Goal: Task Accomplishment & Management: Complete application form

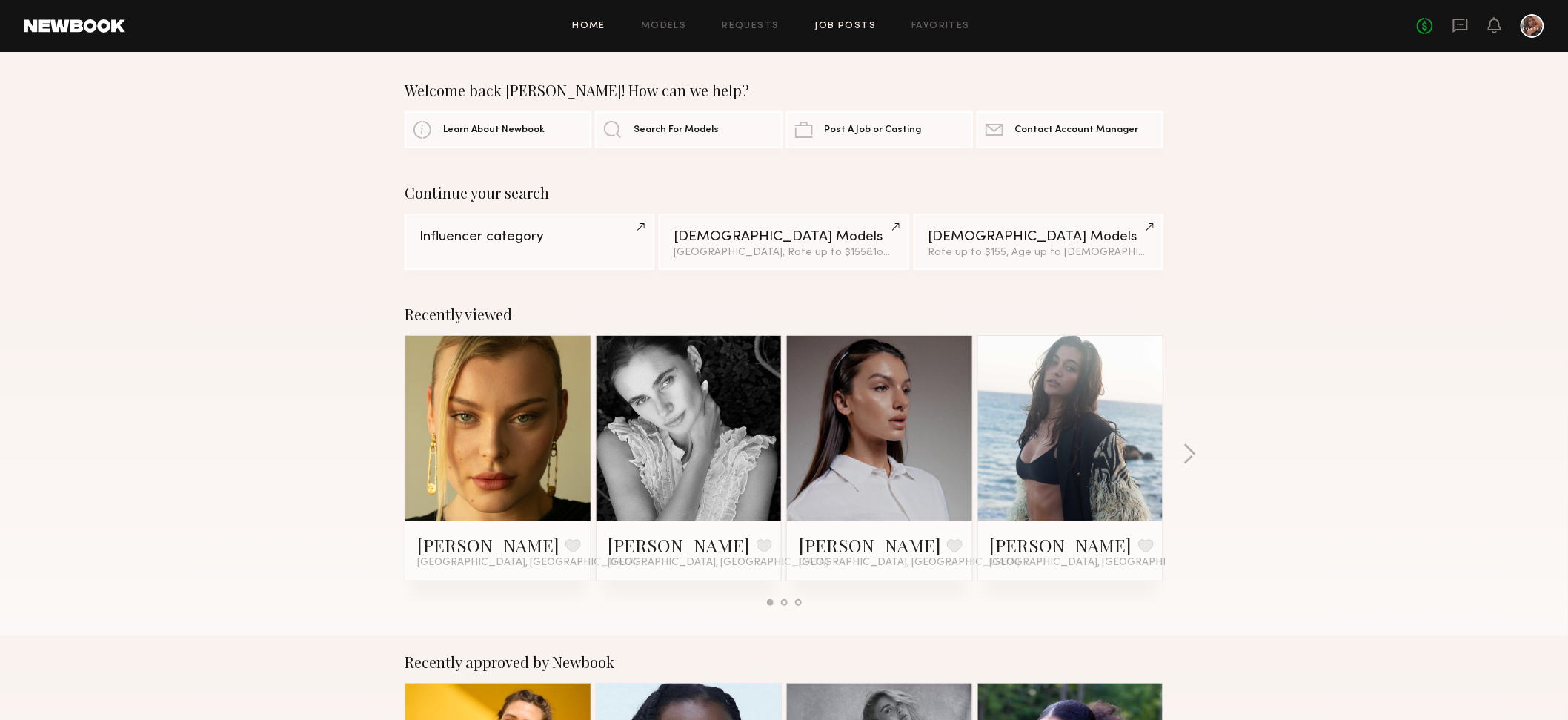
click at [411, 25] on link "Job Posts" at bounding box center [845, 26] width 61 height 9
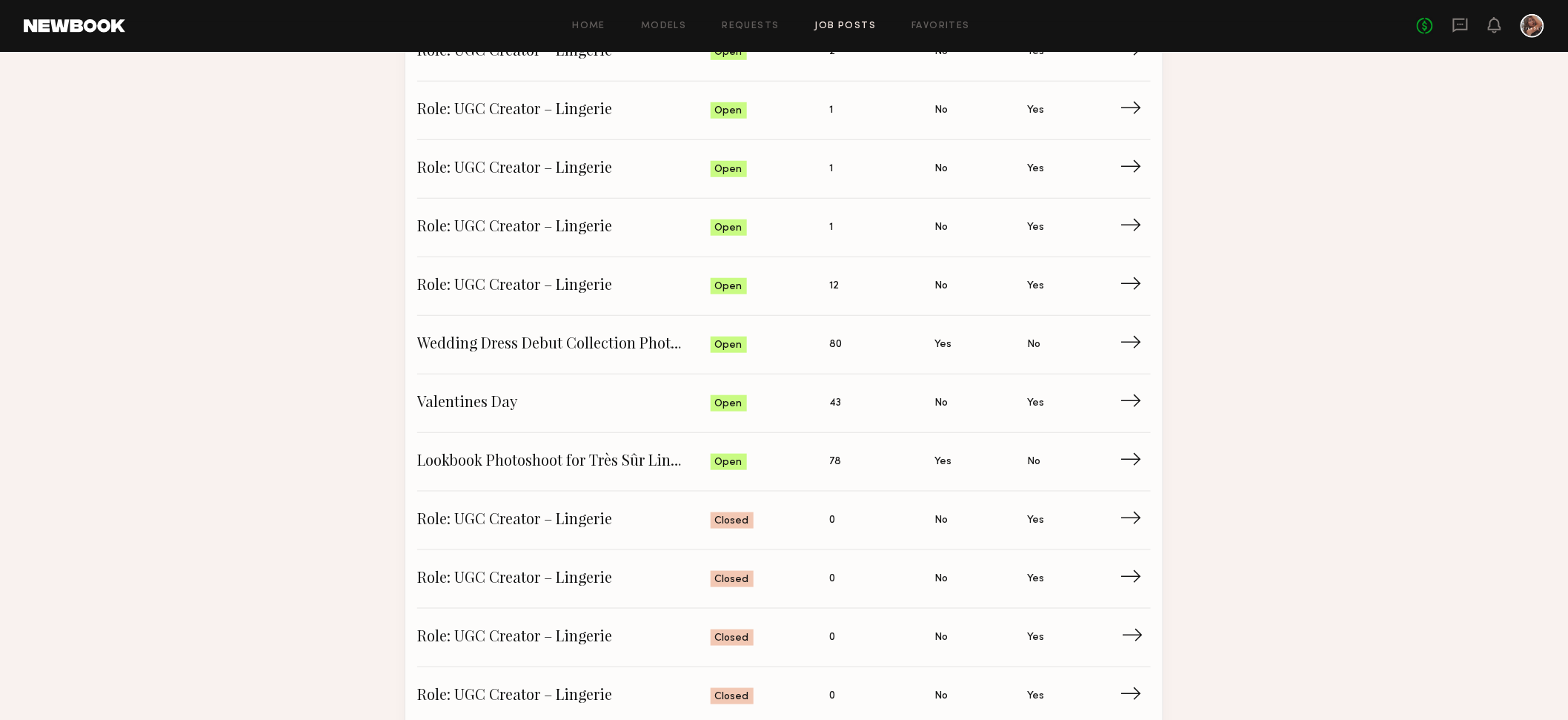
scroll to position [438, 0]
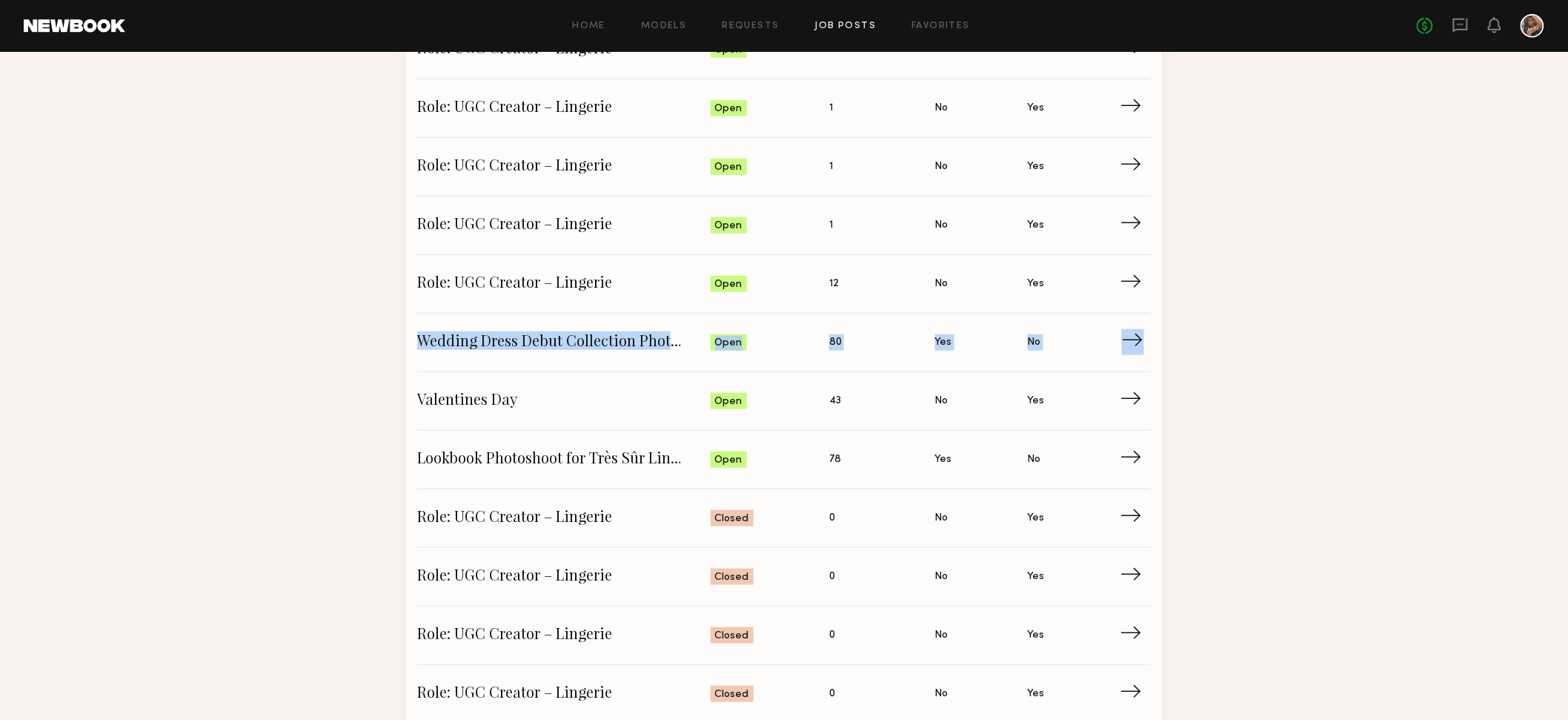
click at [411, 335] on span "Wedding Dress Debut Collection Photoshoot" at bounding box center [564, 343] width 293 height 22
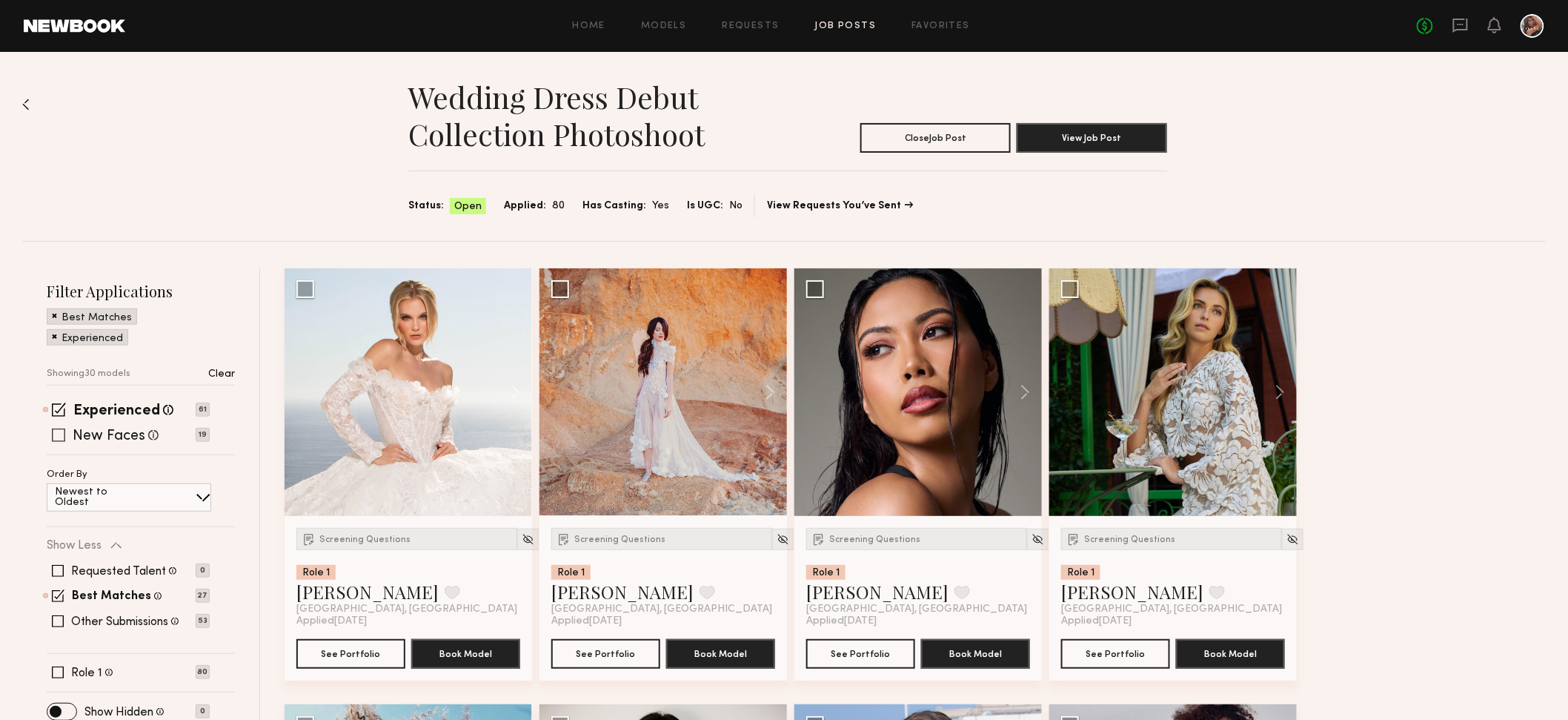
click at [61, 431] on span at bounding box center [58, 434] width 13 height 13
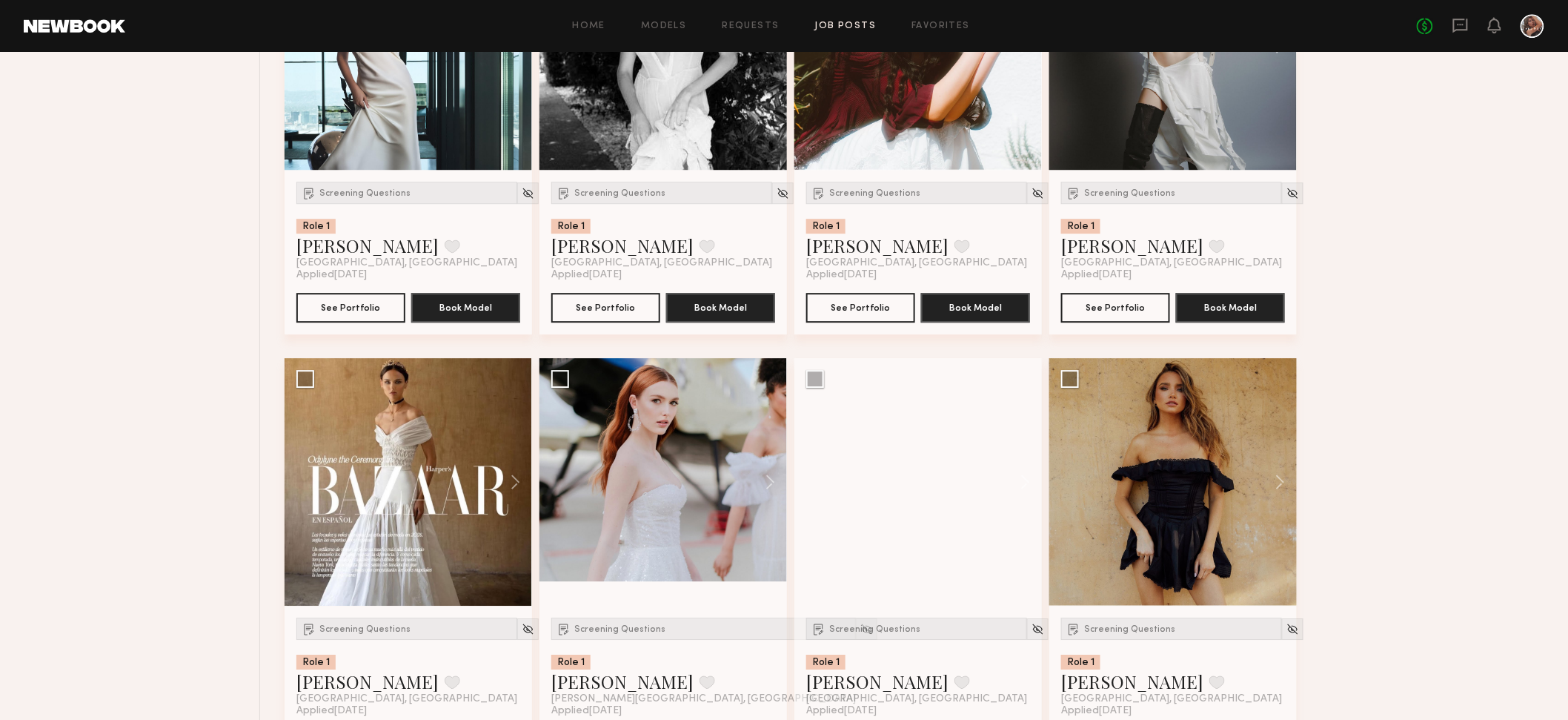
scroll to position [1658, 0]
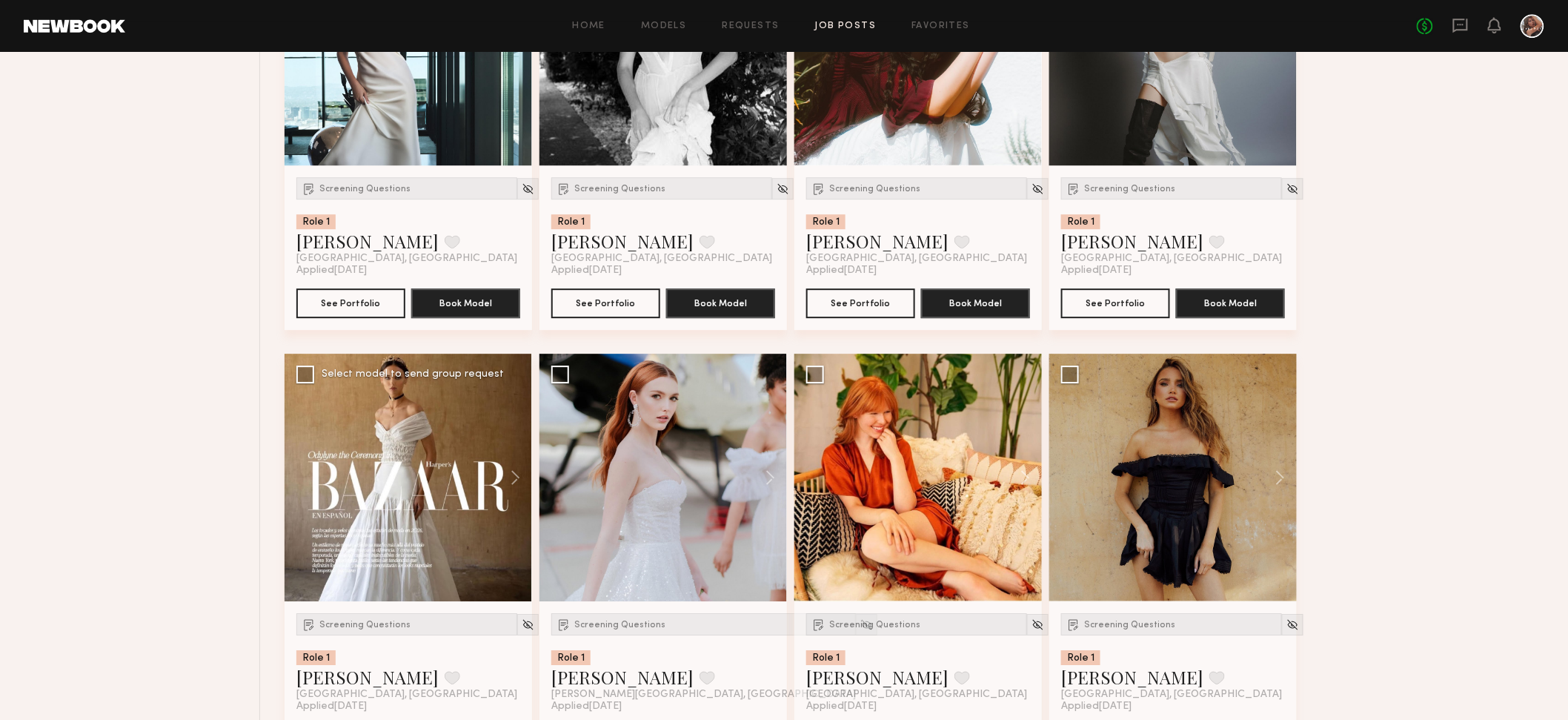
click at [411, 488] on div at bounding box center [408, 477] width 248 height 248
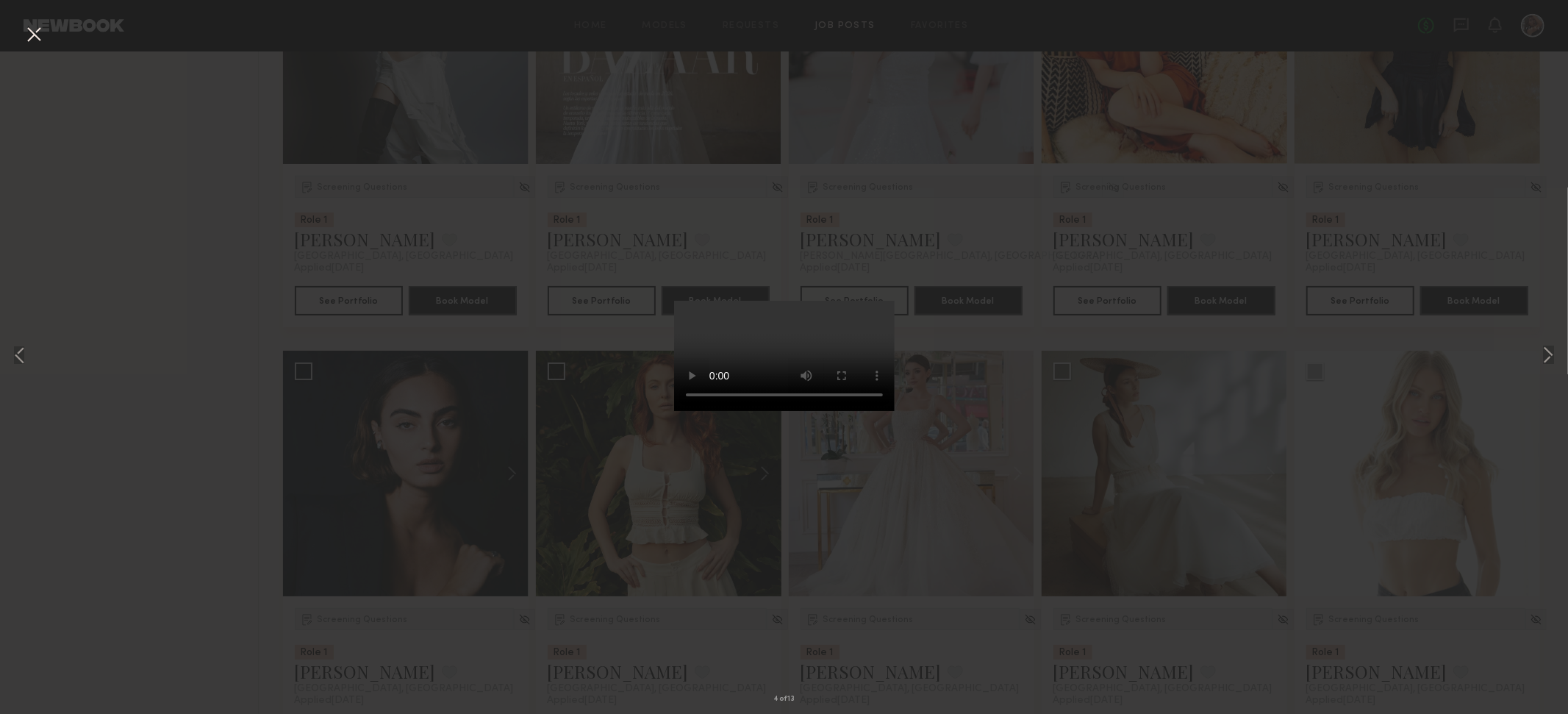
click at [408, 572] on div "4 of 13" at bounding box center [784, 357] width 1568 height 714
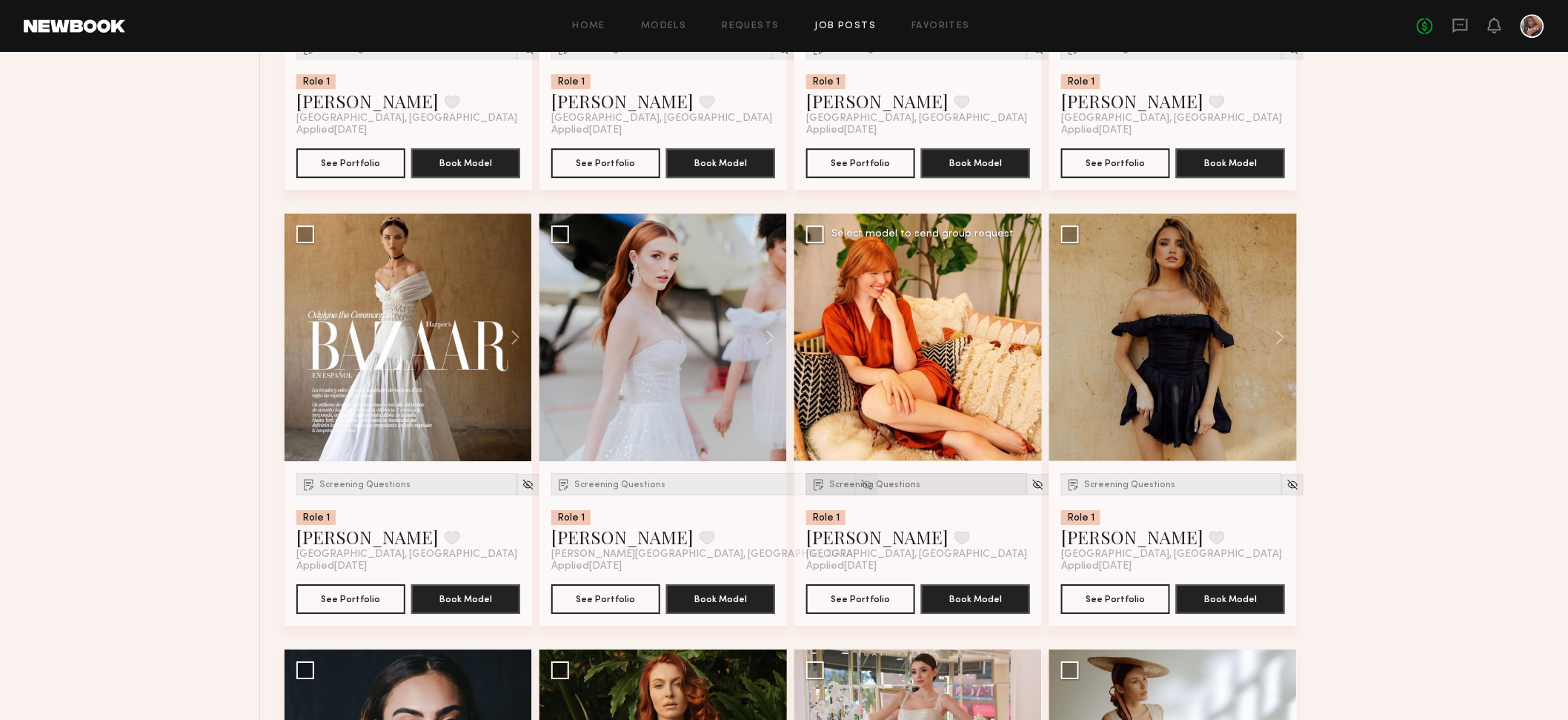
scroll to position [1796, 0]
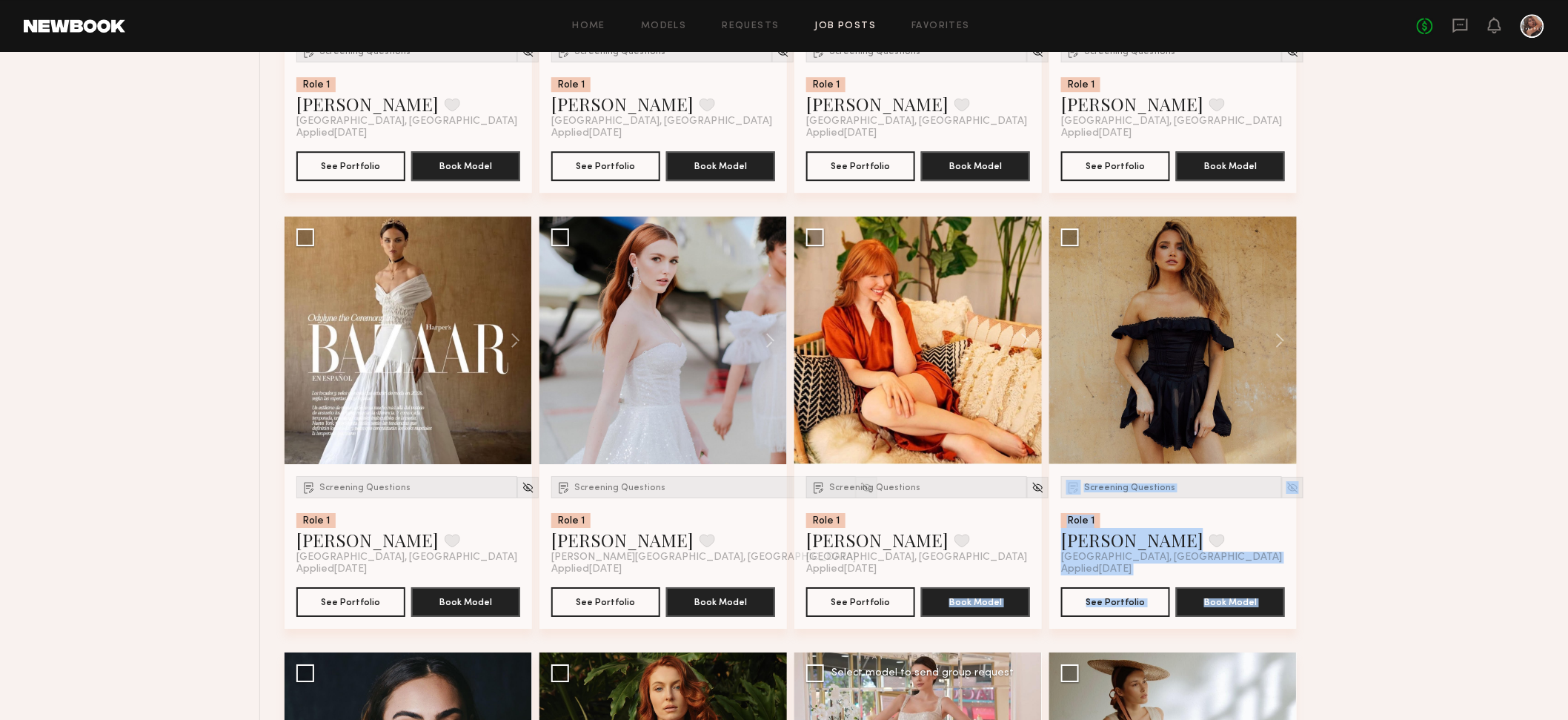
drag, startPoint x: 885, startPoint y: 626, endPoint x: 878, endPoint y: 649, distance: 24.0
click at [411, 344] on div at bounding box center [663, 340] width 248 height 248
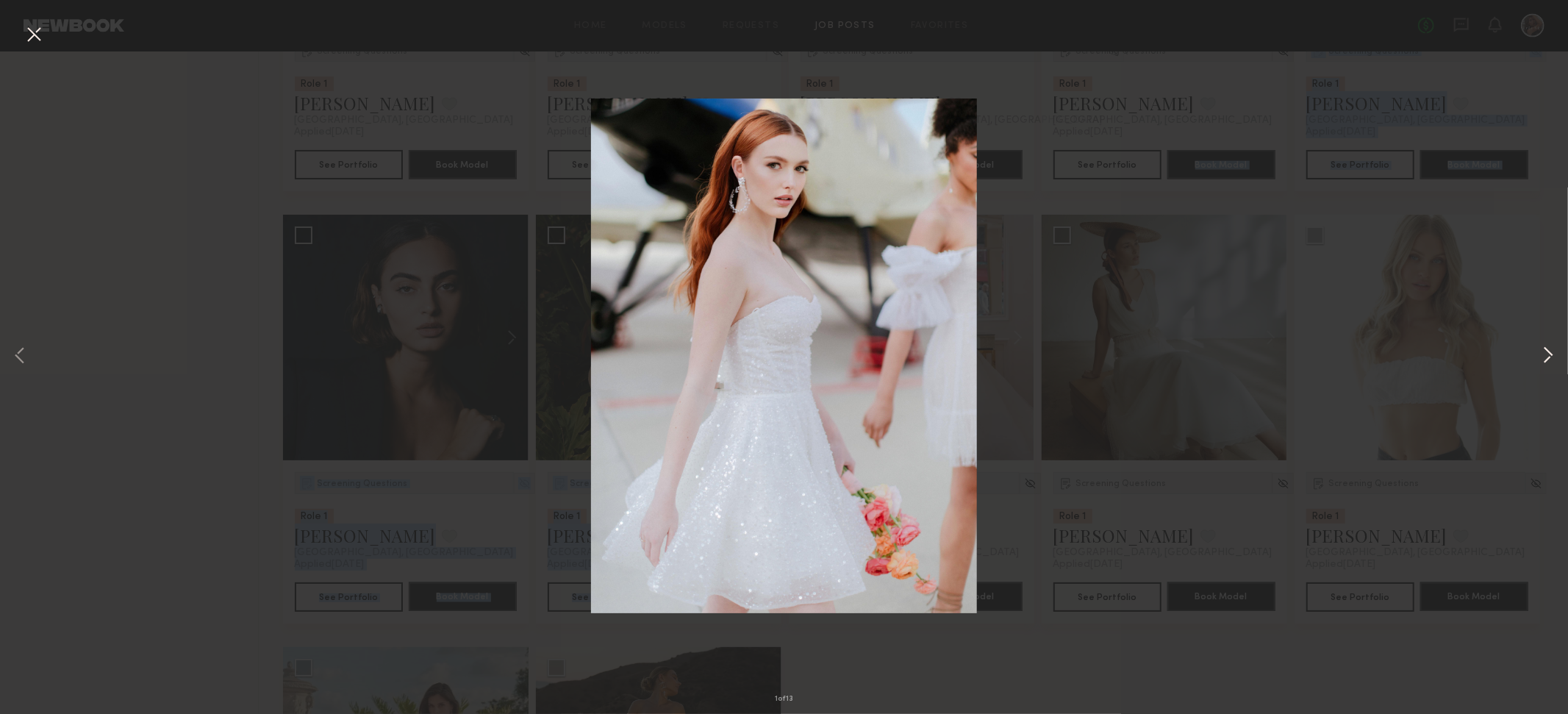
click at [408, 358] on button at bounding box center [1548, 356] width 18 height 571
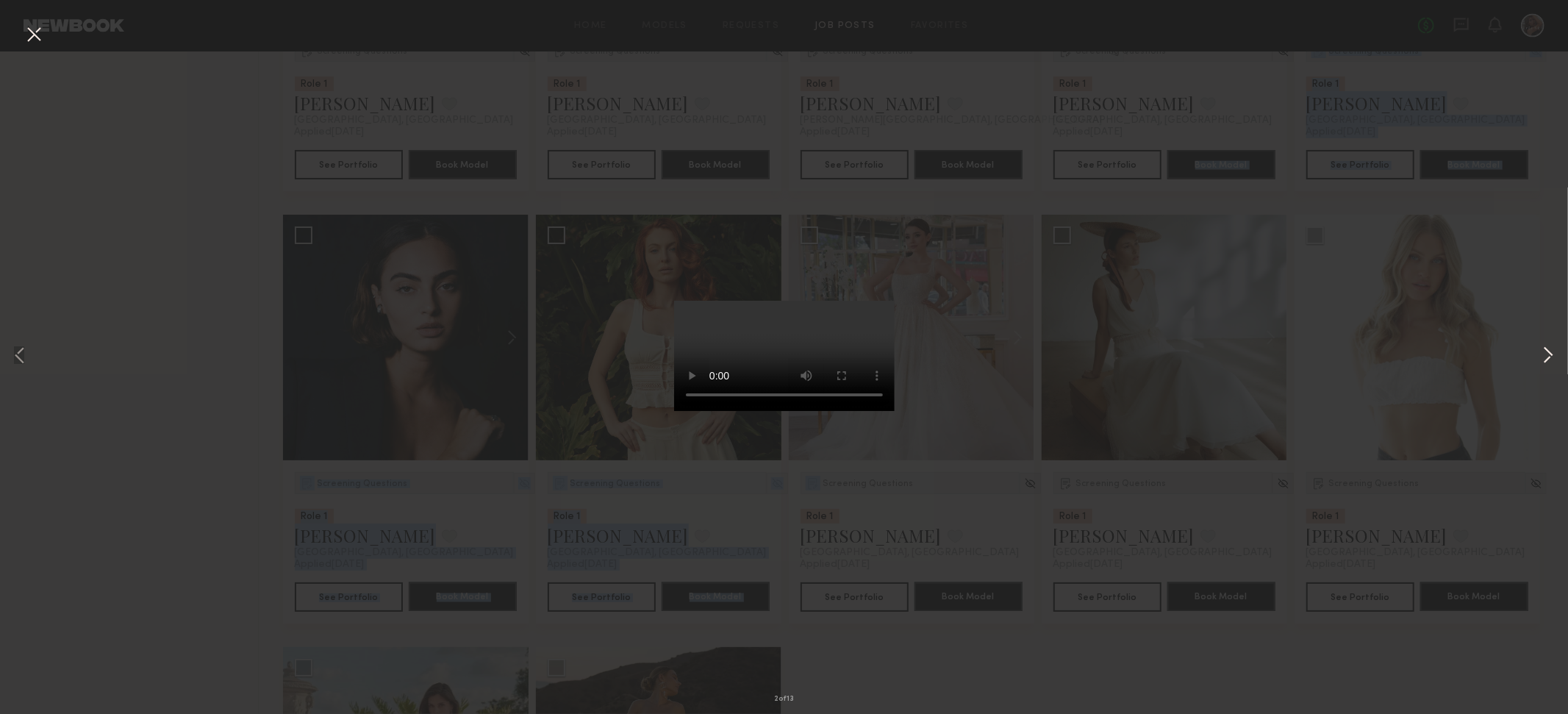
click at [408, 359] on button at bounding box center [1548, 356] width 18 height 571
click at [408, 458] on div "3 of 13" at bounding box center [784, 357] width 1568 height 714
click at [37, 35] on button at bounding box center [33, 35] width 23 height 27
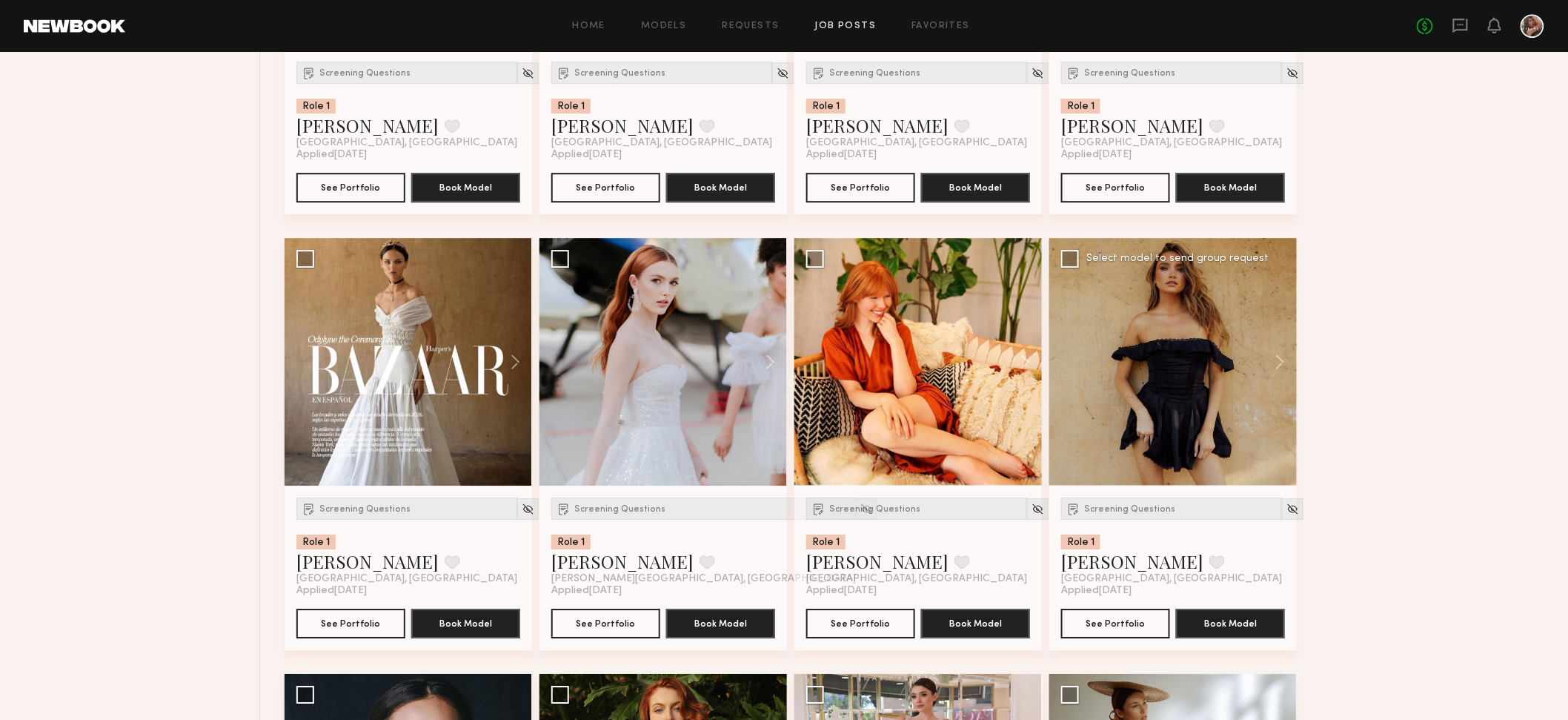
scroll to position [1770, 0]
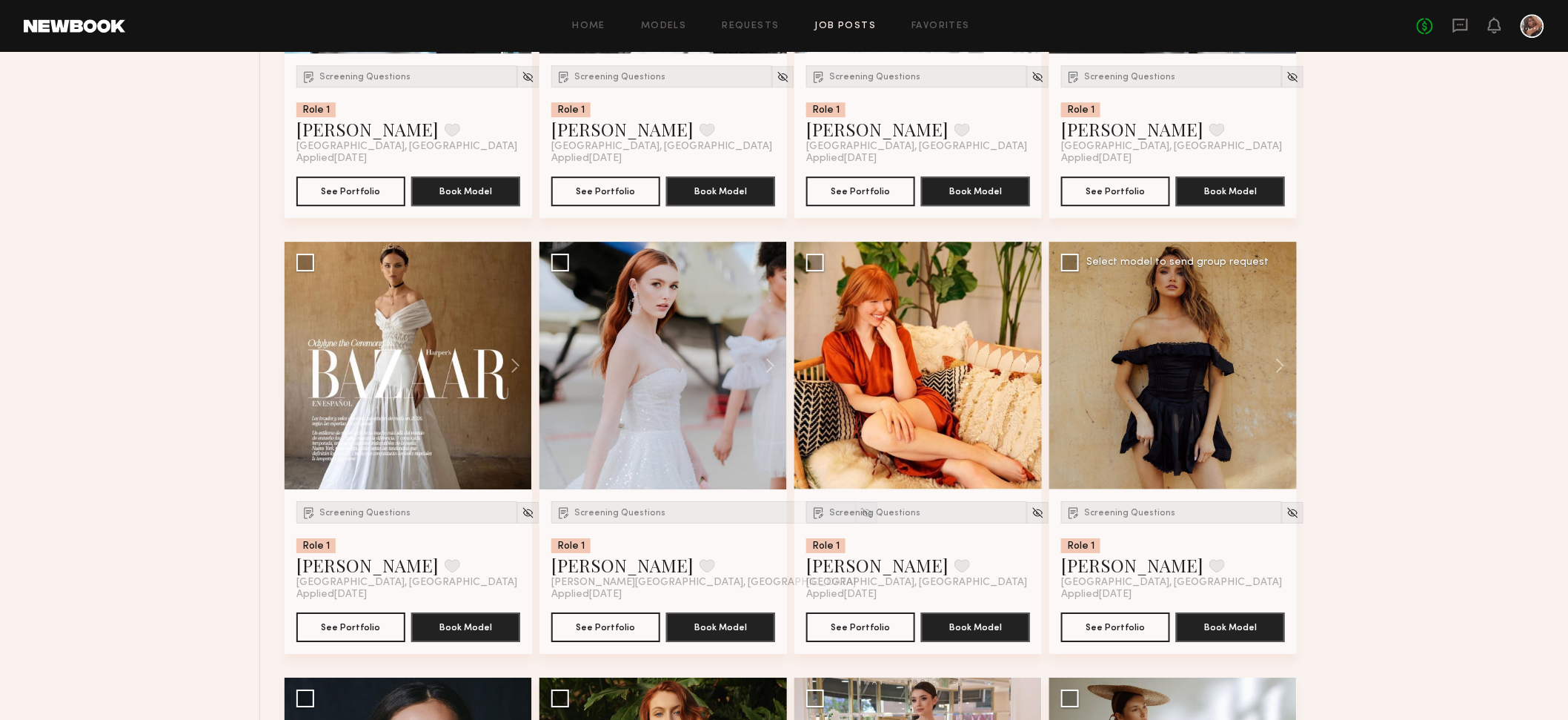
click at [411, 400] on div at bounding box center [1173, 365] width 248 height 248
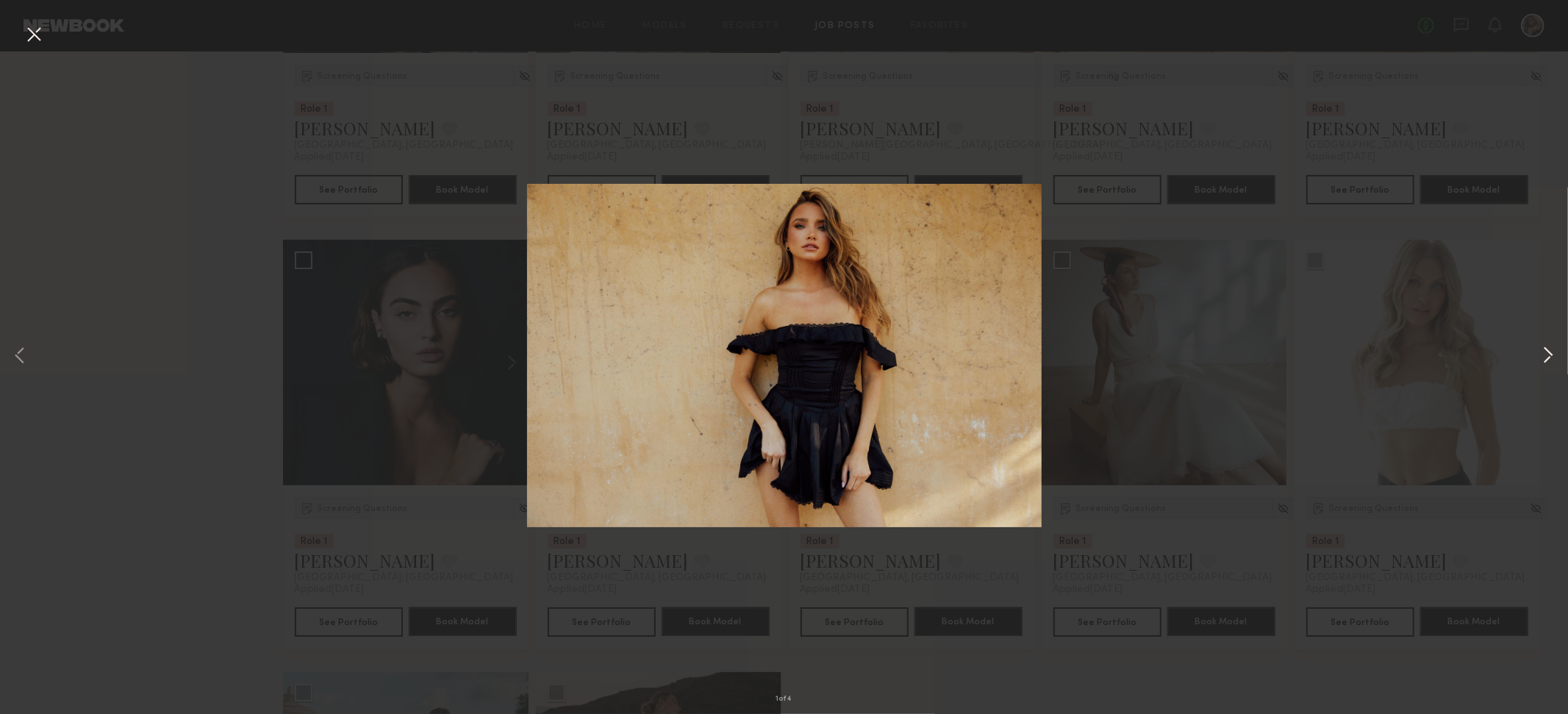
click at [408, 365] on button at bounding box center [1548, 356] width 18 height 571
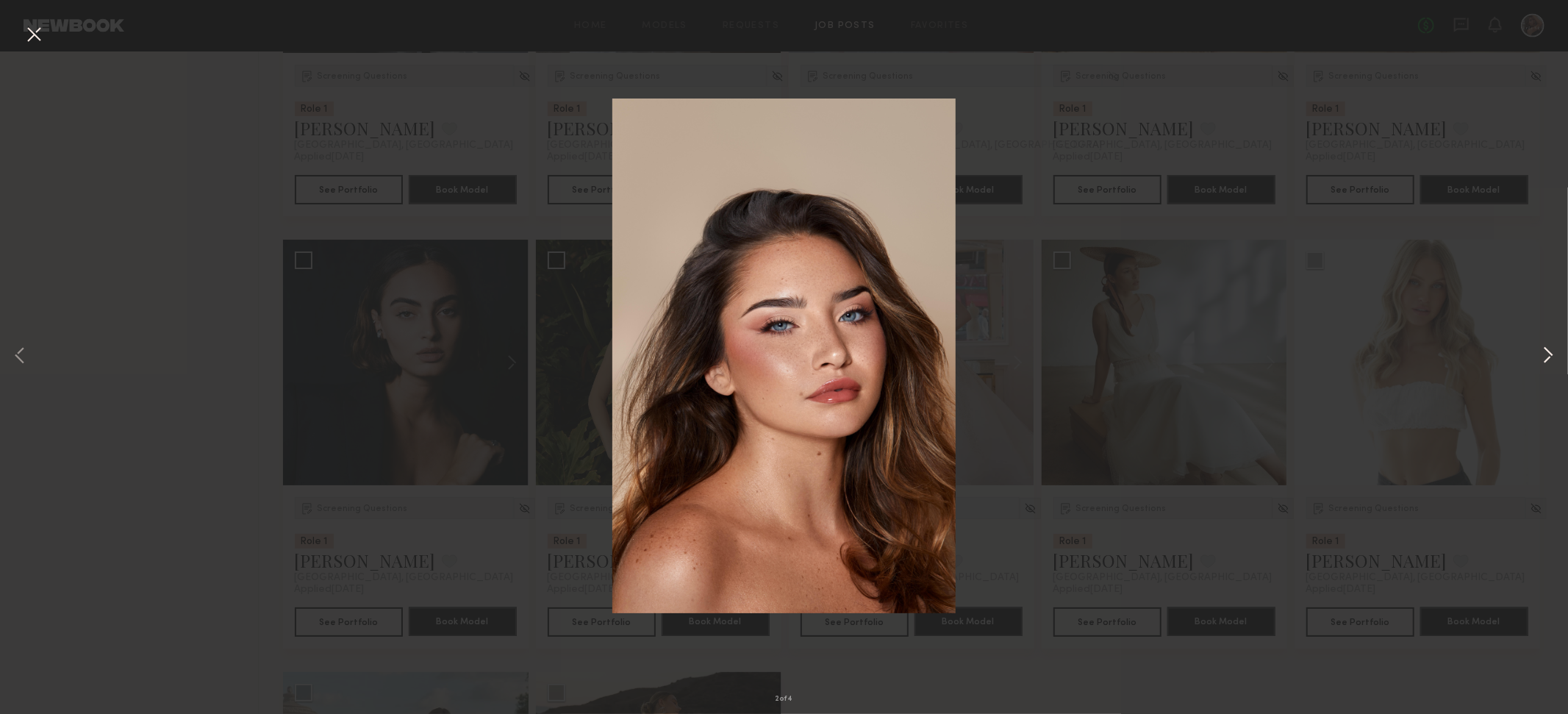
click at [408, 361] on button at bounding box center [1548, 356] width 18 height 571
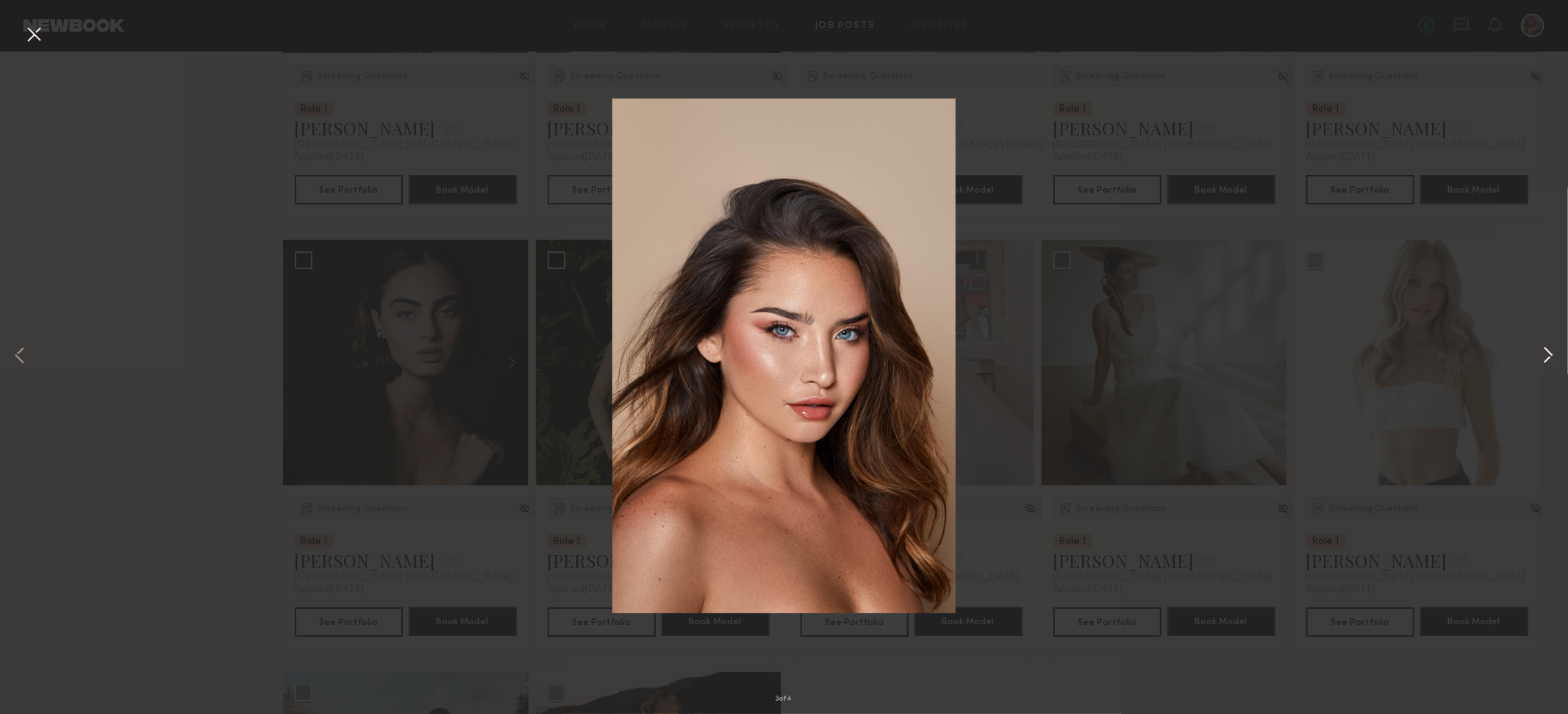
click at [408, 361] on button at bounding box center [1548, 356] width 18 height 571
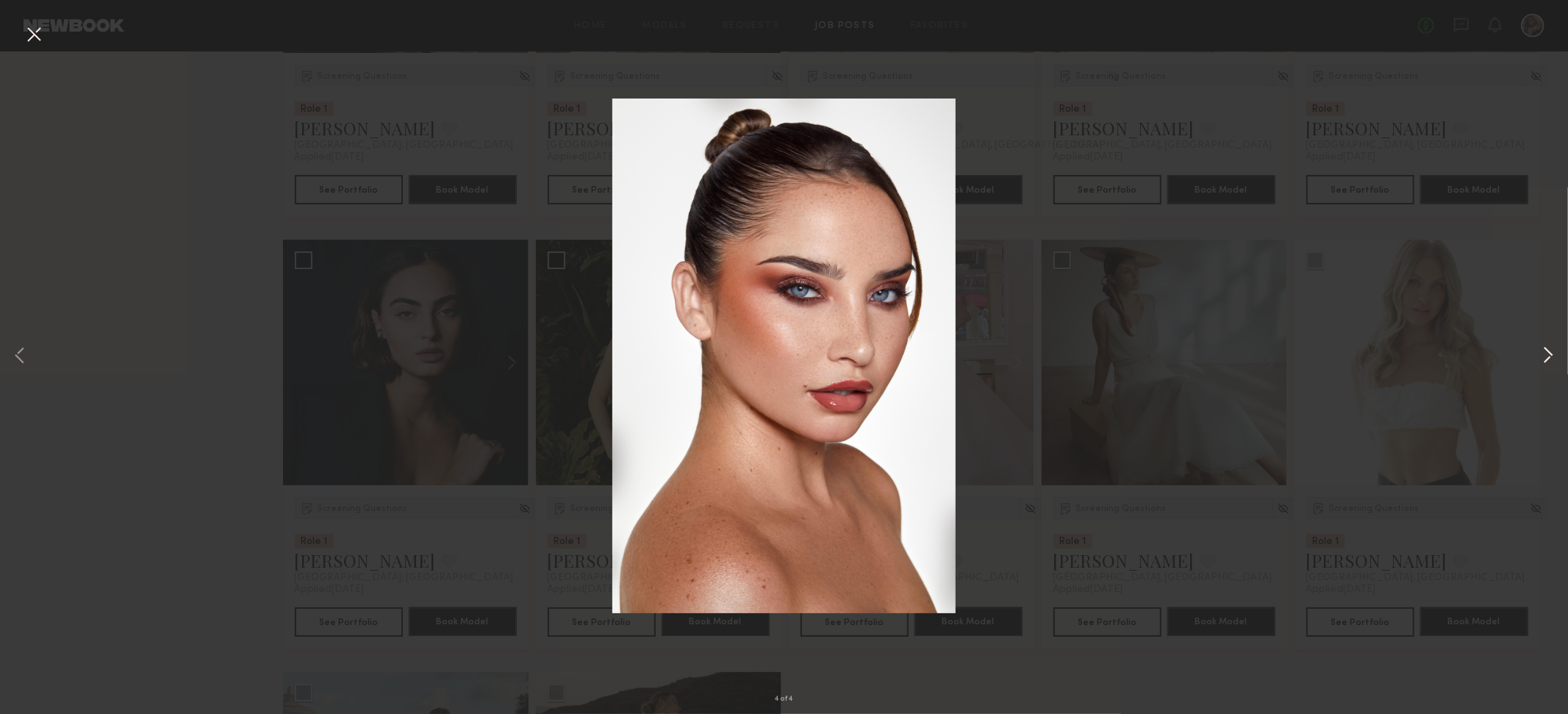
click at [408, 361] on button at bounding box center [1548, 356] width 18 height 571
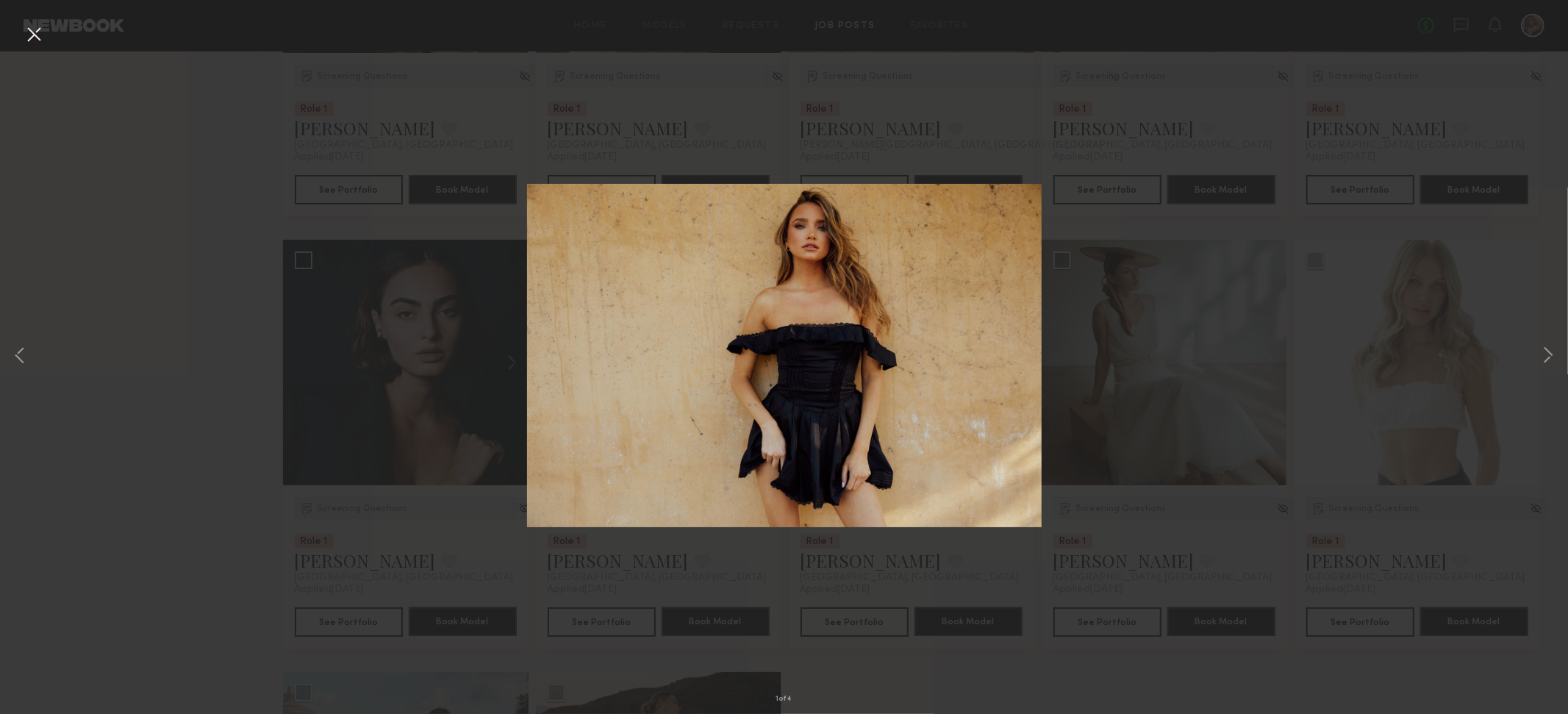
click at [408, 443] on div "1 of 4" at bounding box center [784, 357] width 1568 height 714
click at [32, 33] on button at bounding box center [33, 35] width 23 height 27
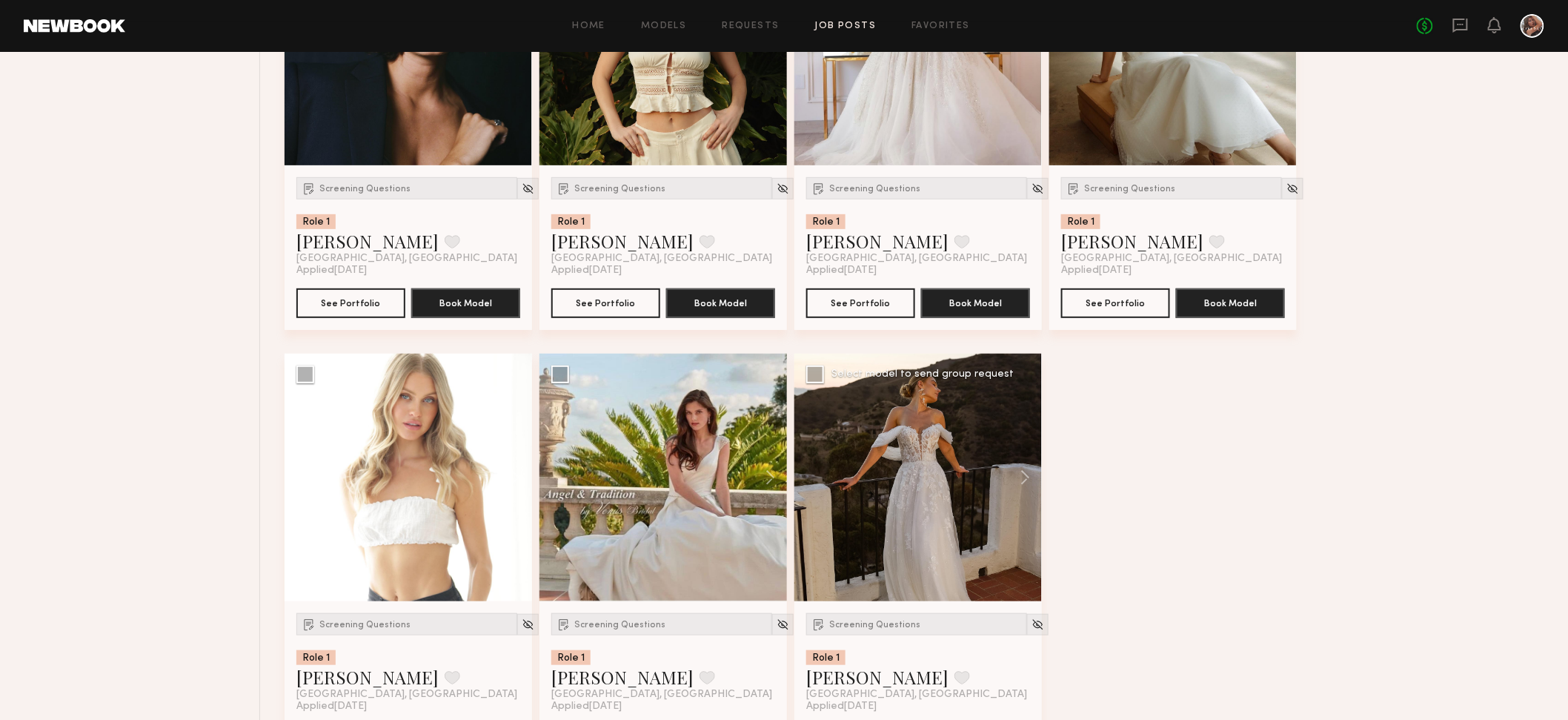
click at [411, 512] on div at bounding box center [917, 477] width 248 height 248
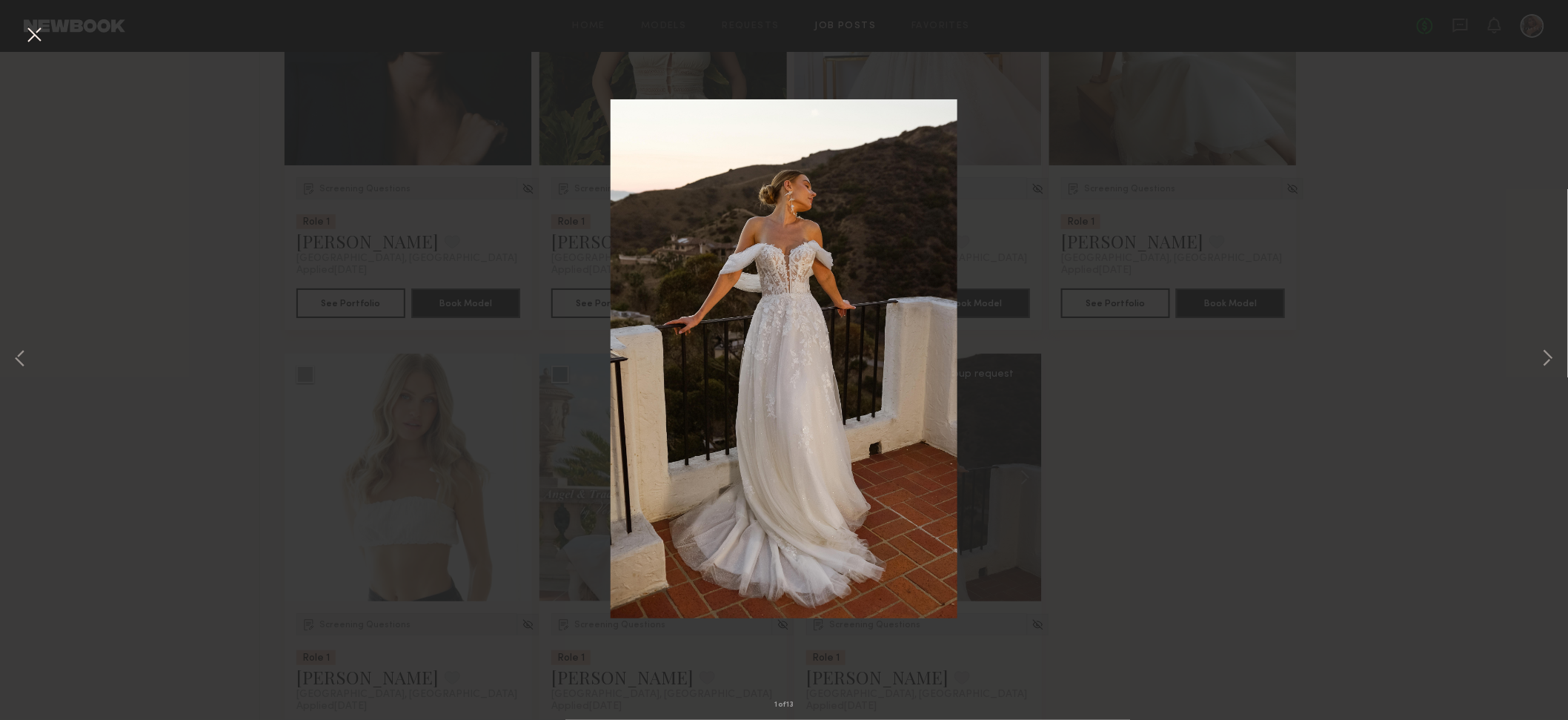
scroll to position [2160, 0]
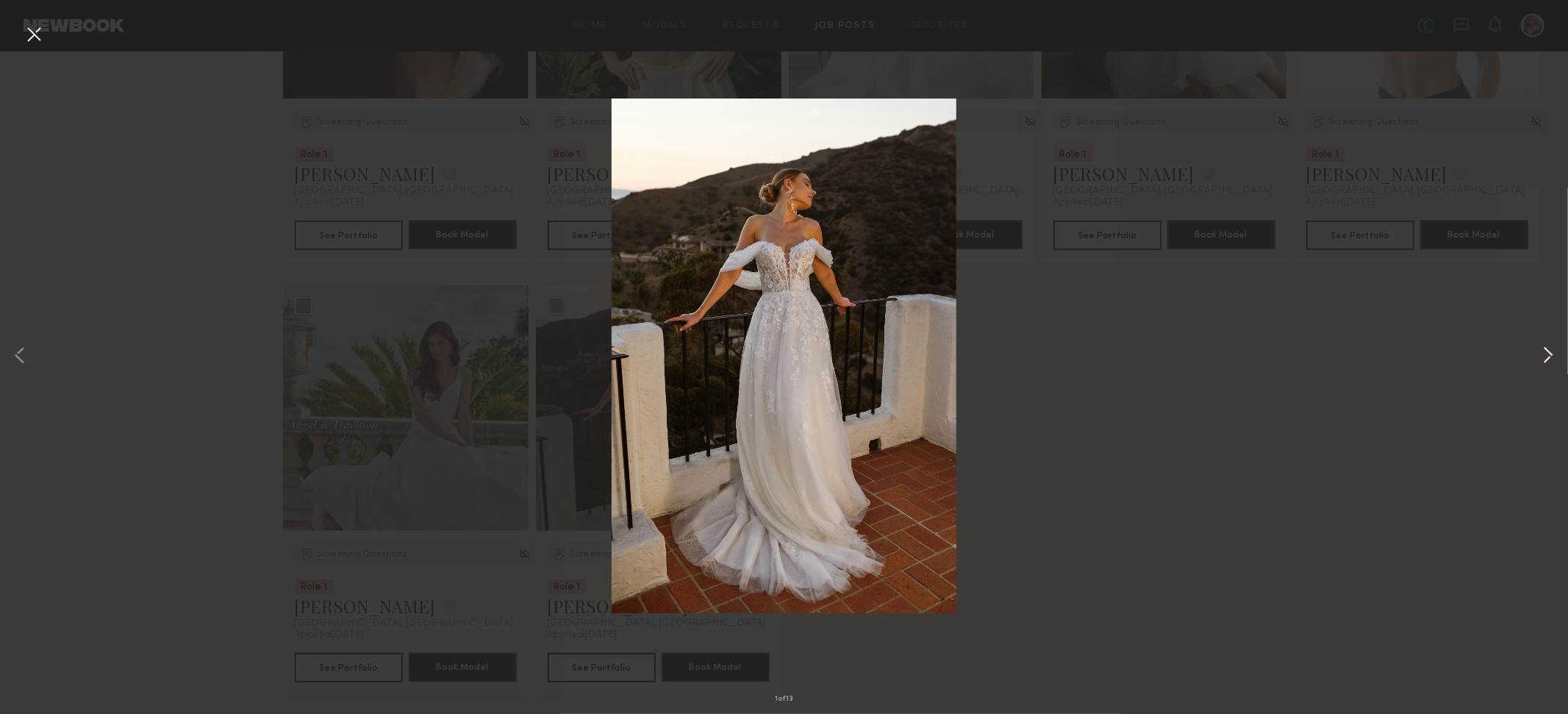
click at [408, 356] on button at bounding box center [1548, 356] width 18 height 571
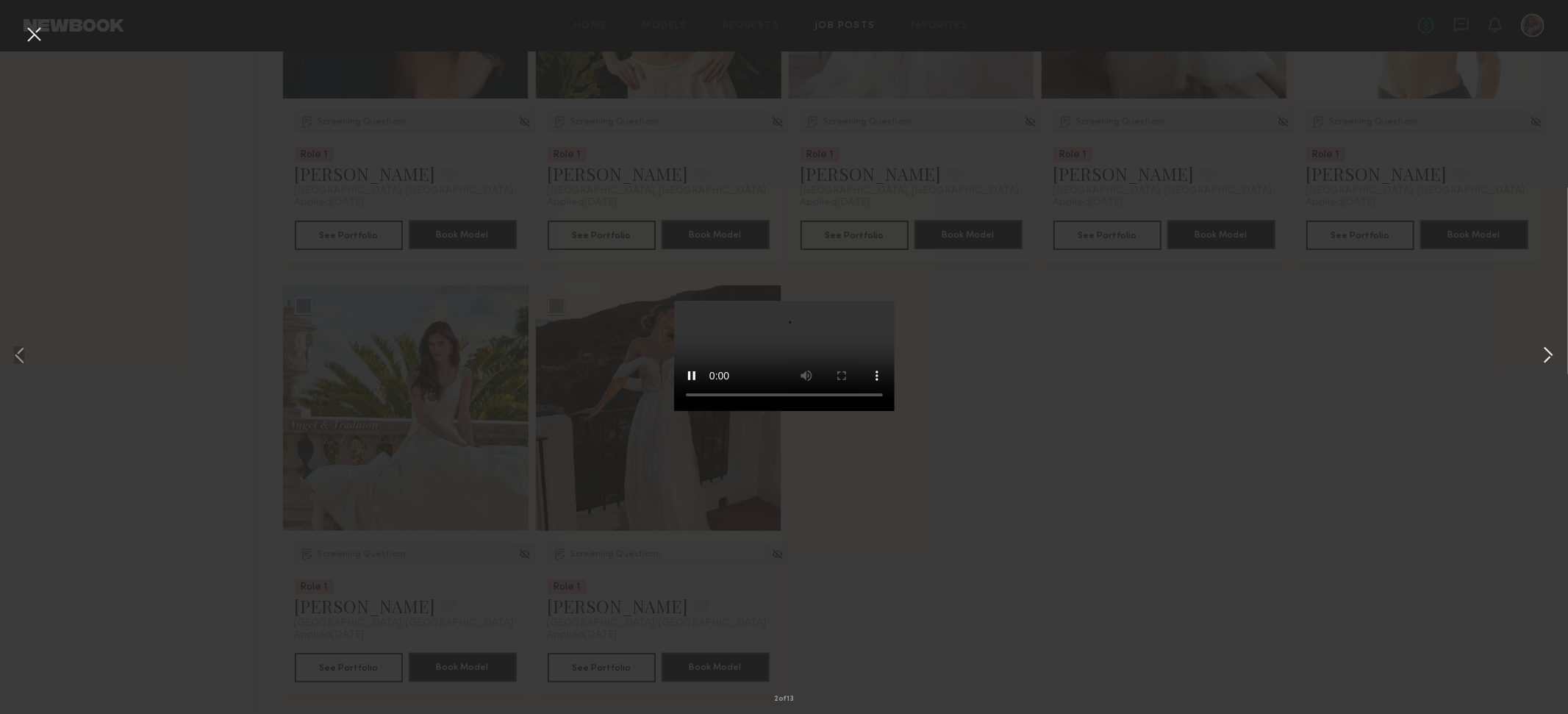
click at [408, 356] on button at bounding box center [1548, 356] width 18 height 571
click at [408, 427] on div "4 of 13" at bounding box center [784, 357] width 1568 height 714
click at [39, 36] on button at bounding box center [33, 35] width 23 height 27
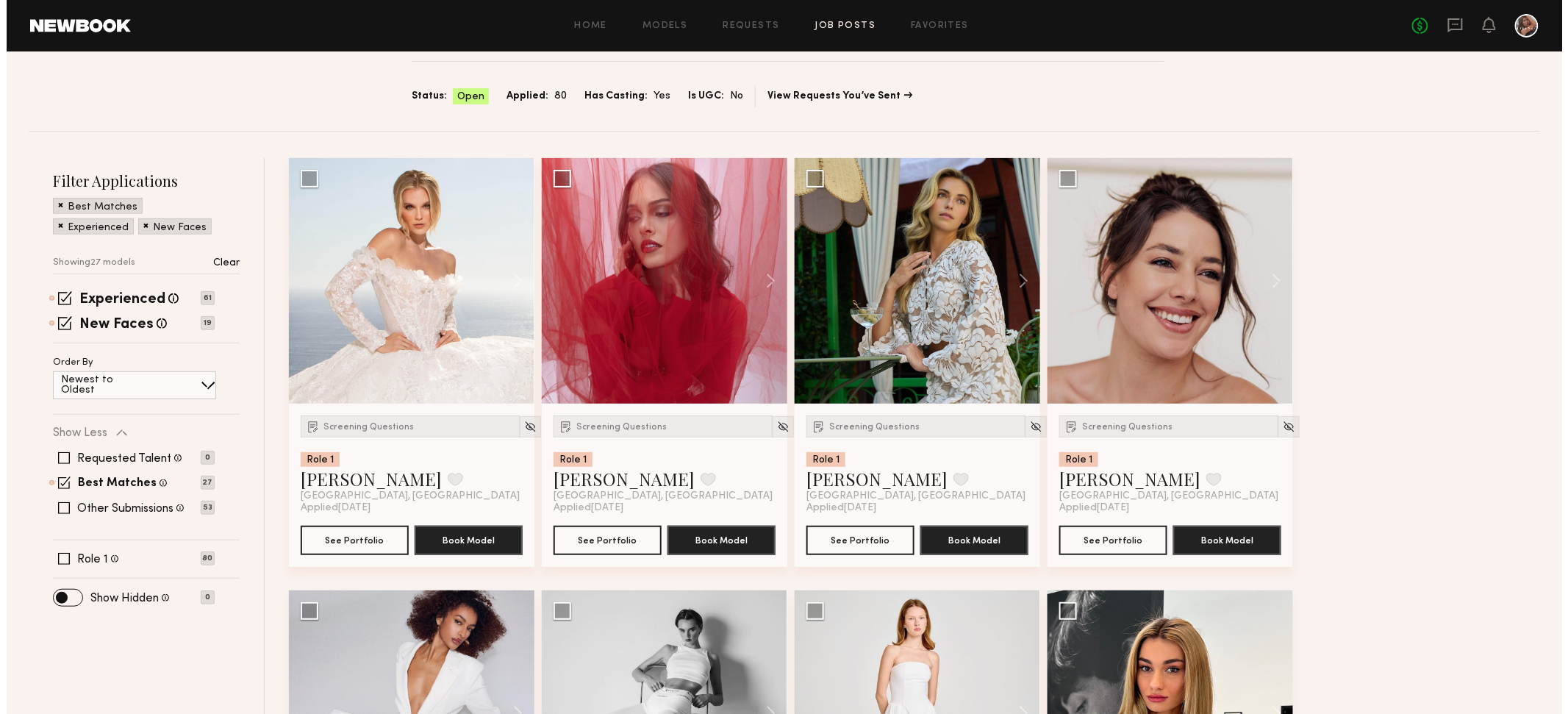
scroll to position [107, 0]
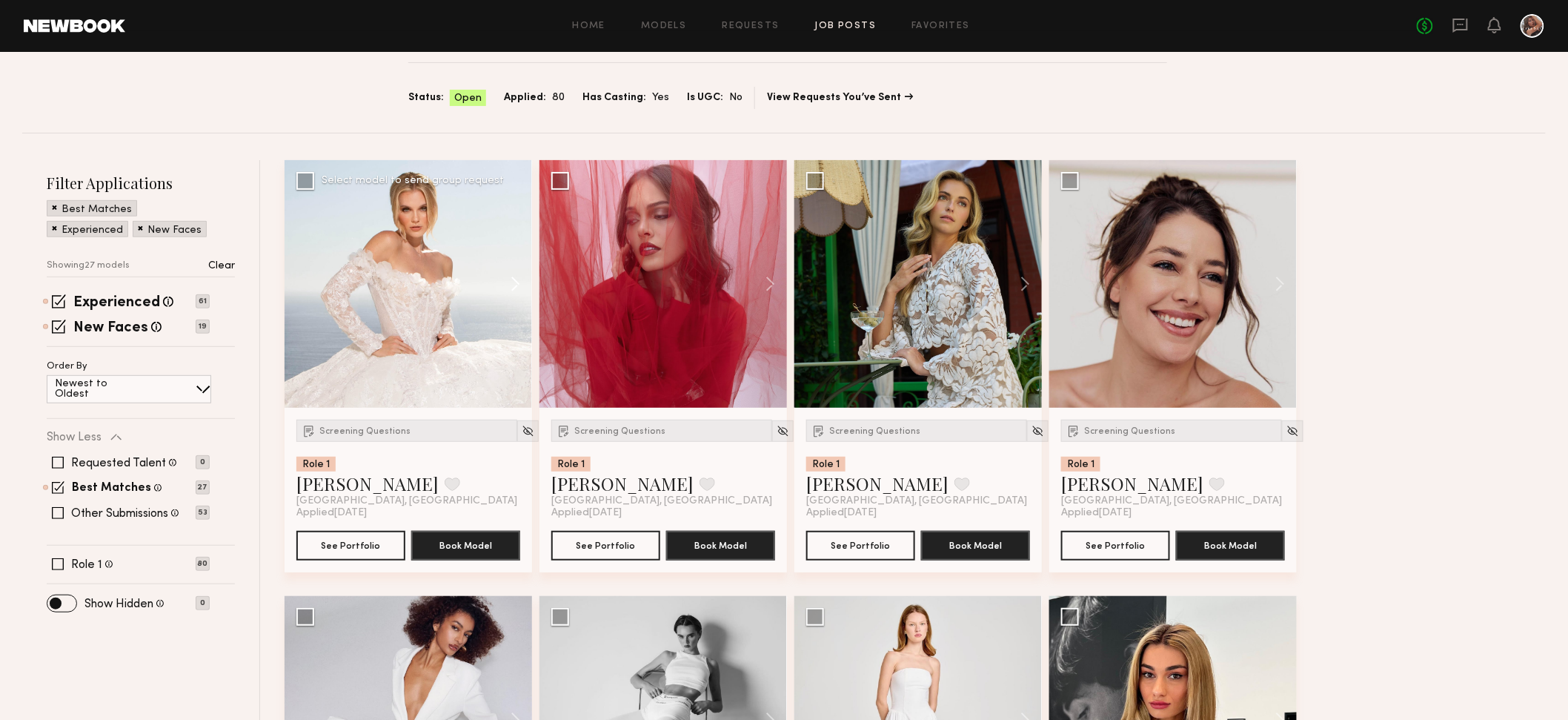
click at [411, 308] on button at bounding box center [508, 283] width 47 height 248
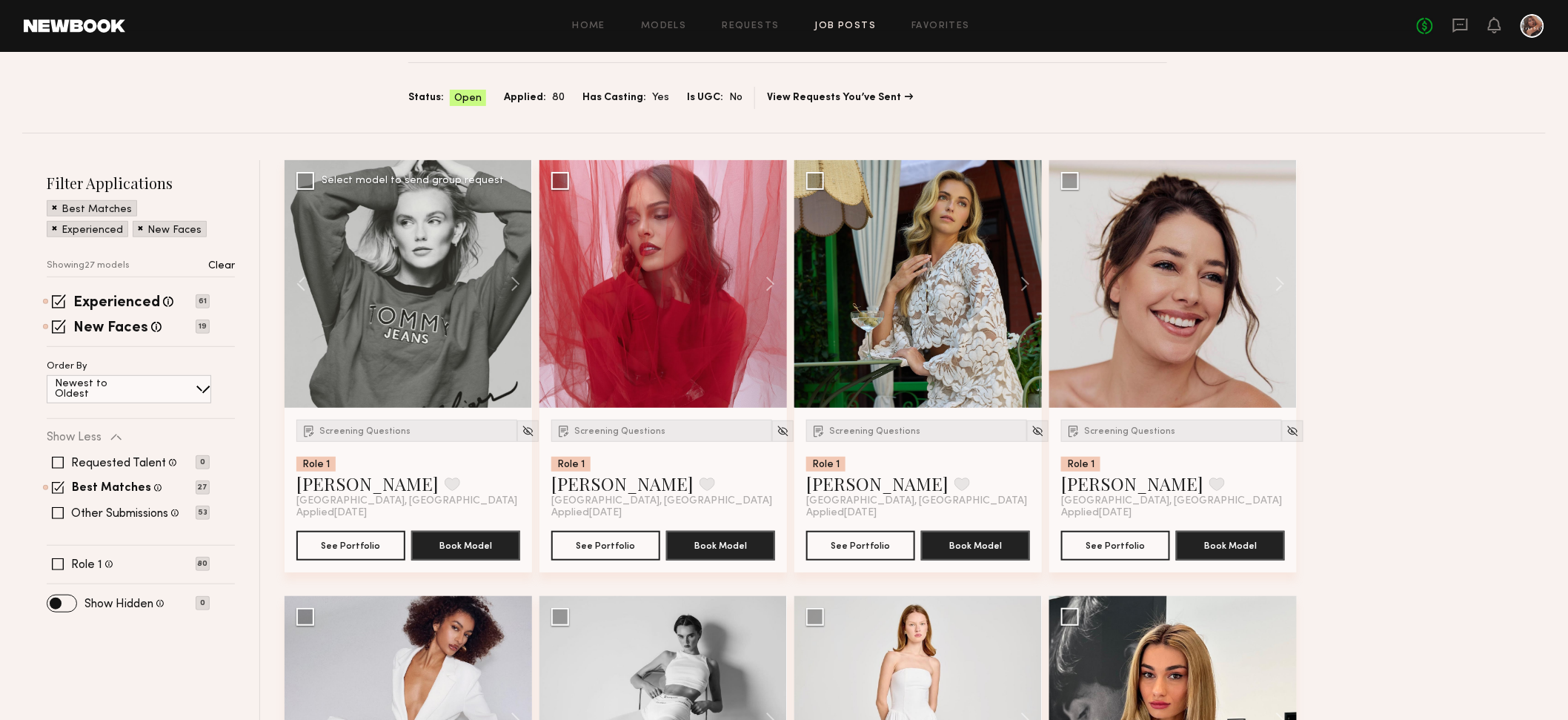
click at [411, 312] on div at bounding box center [408, 283] width 248 height 248
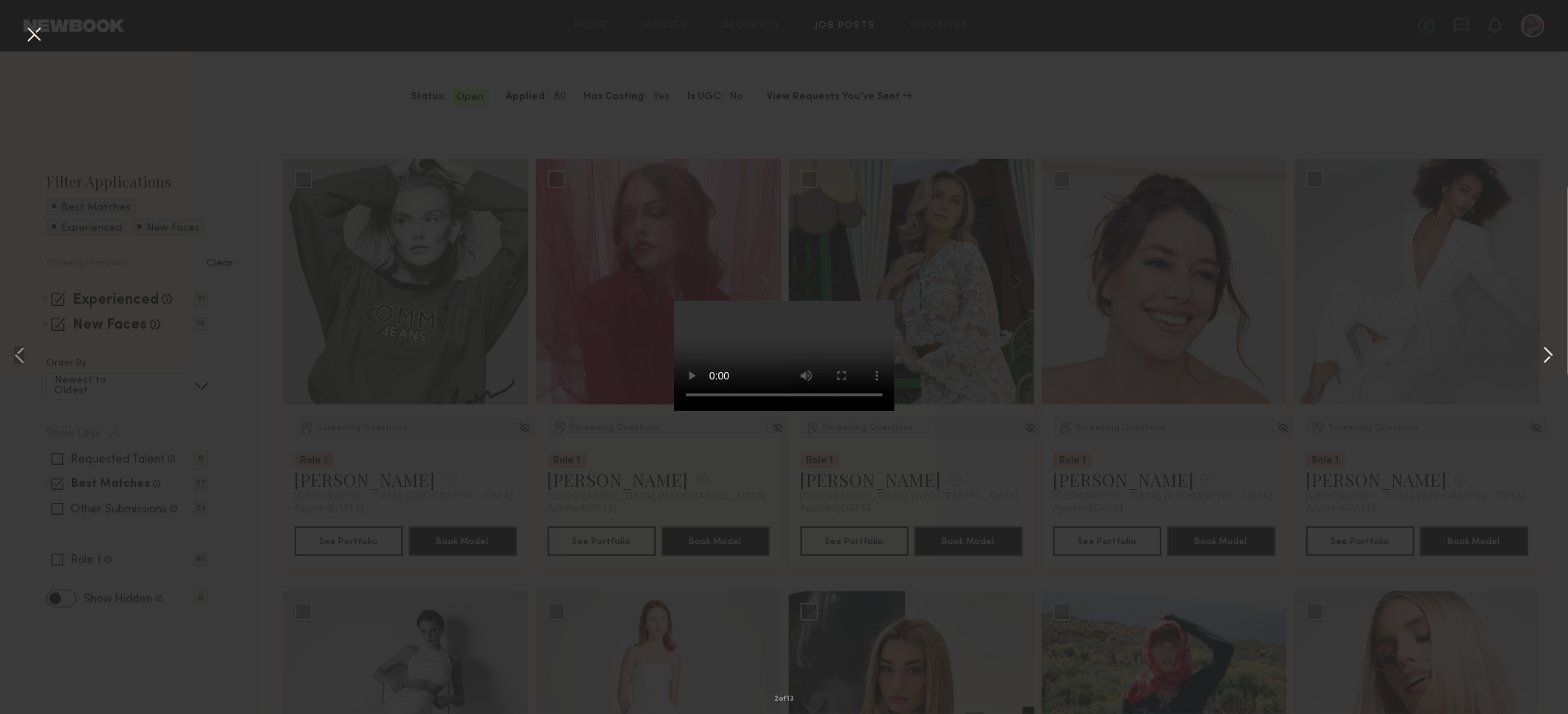
click at [408, 356] on button at bounding box center [1548, 356] width 18 height 571
